Goal: Task Accomplishment & Management: Manage account settings

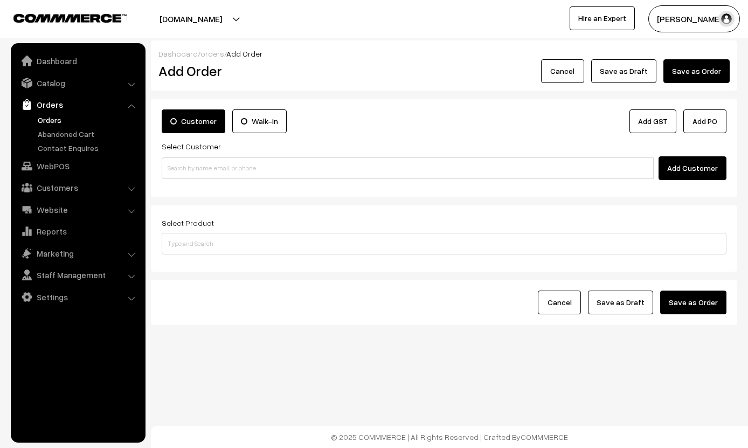
click at [59, 124] on link "Orders" at bounding box center [88, 119] width 107 height 11
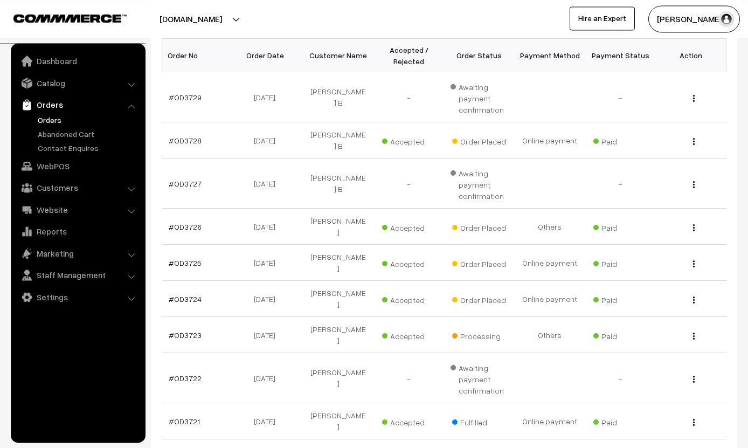
scroll to position [181, 0]
click at [191, 136] on link "#OD3728" at bounding box center [185, 140] width 33 height 9
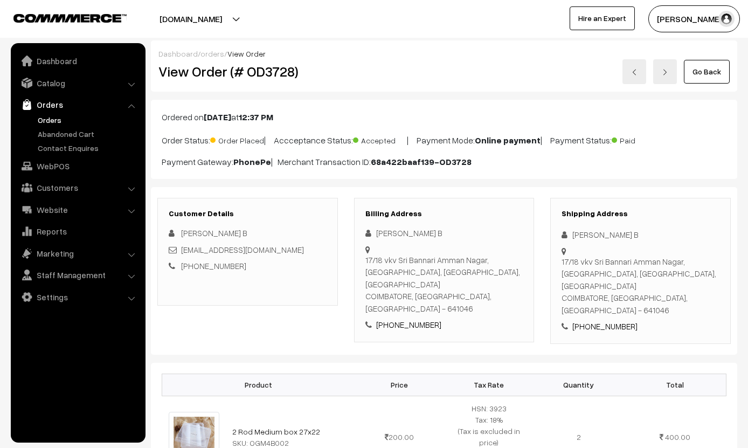
click at [668, 74] on img at bounding box center [665, 72] width 6 height 6
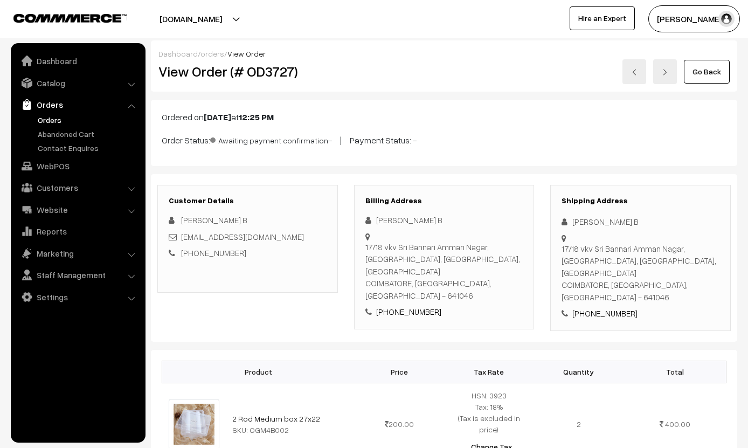
click at [668, 70] on img at bounding box center [665, 72] width 6 height 6
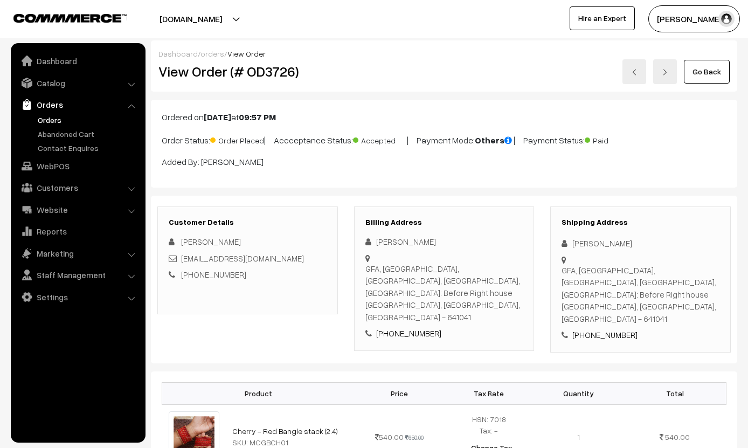
click at [668, 71] on img at bounding box center [665, 72] width 6 height 6
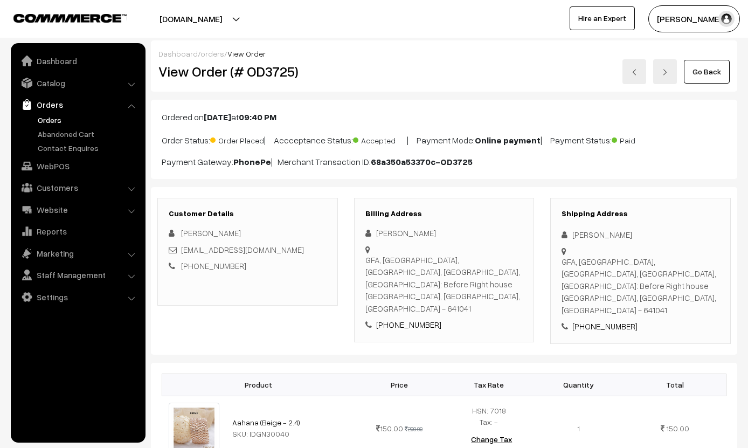
click at [668, 70] on img at bounding box center [665, 72] width 6 height 6
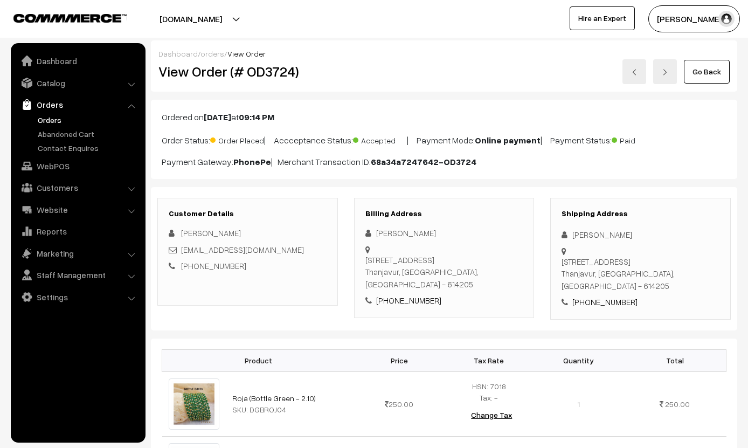
click at [215, 51] on link "orders" at bounding box center [213, 53] width 24 height 9
